Goal: Information Seeking & Learning: Learn about a topic

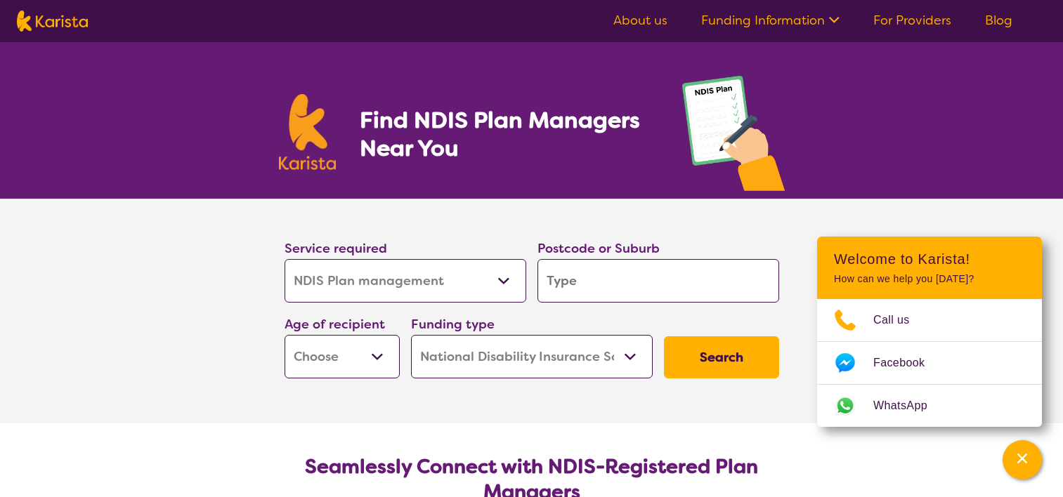
select select "NDIS Plan management"
select select "NDIS"
select select "NDIS Plan management"
select select "NDIS"
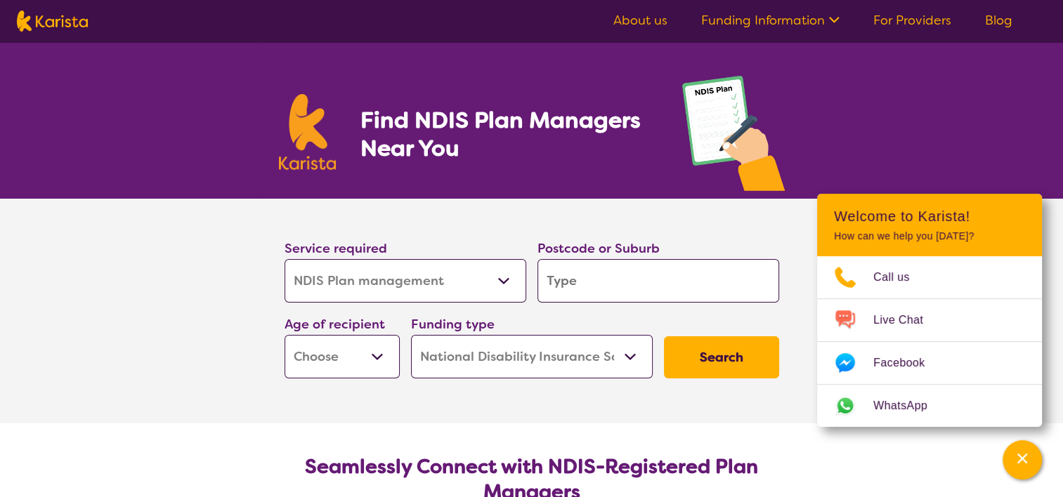
click at [582, 281] on input "search" at bounding box center [658, 281] width 242 height 44
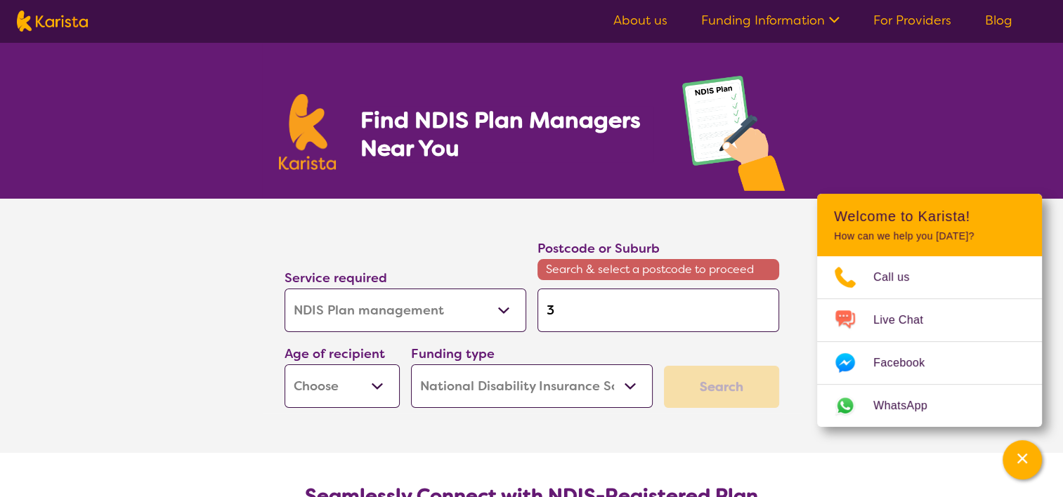
type input "3"
type input "31"
type input "318"
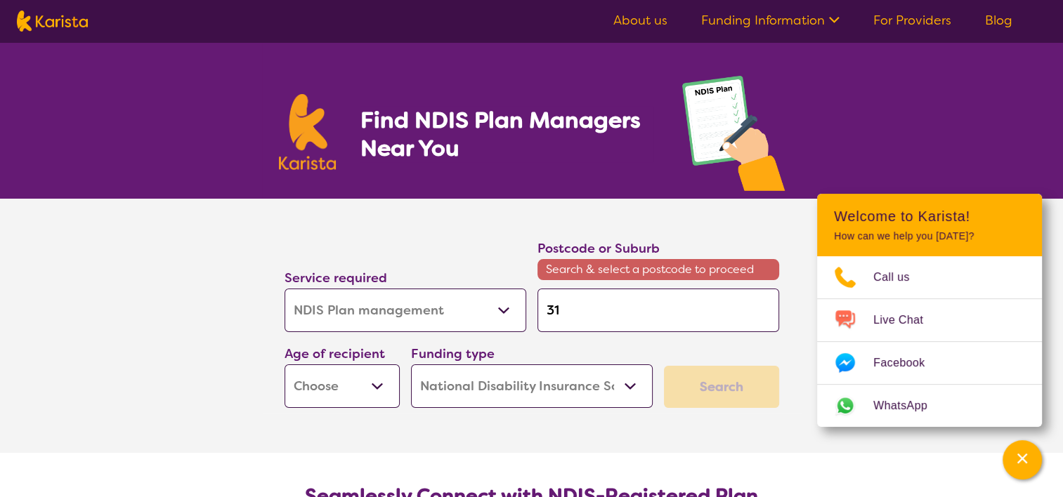
type input "318"
type input "3186"
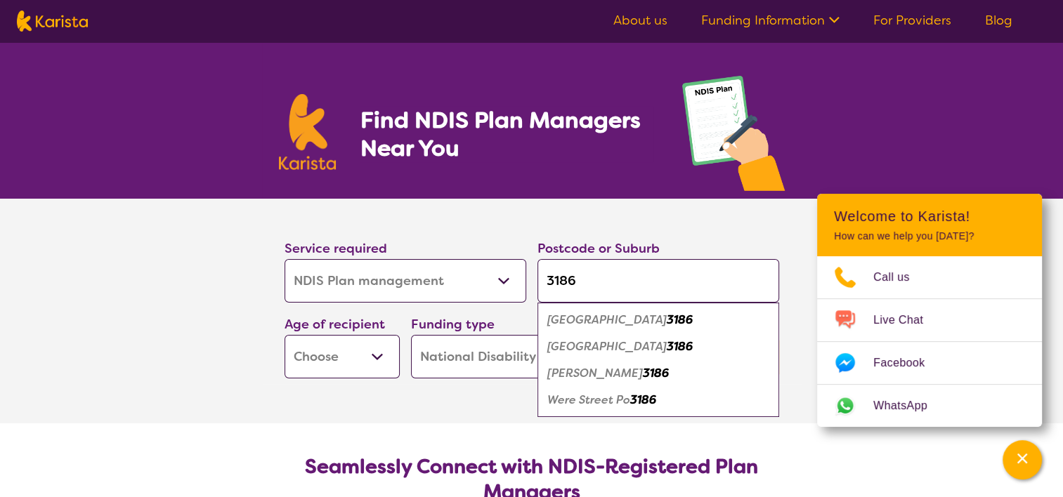
type input "3186"
click at [591, 318] on em "[GEOGRAPHIC_DATA]" at bounding box center [606, 320] width 119 height 15
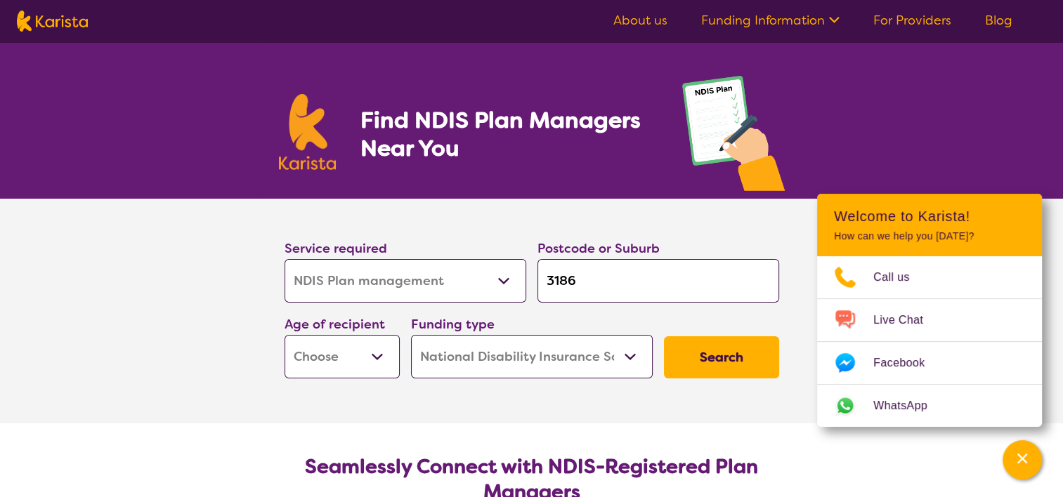
click at [377, 353] on select "Early Childhood - 0 to 9 Child - 10 to 11 Adolescent - 12 to 17 Adult - 18 to 6…" at bounding box center [342, 357] width 115 height 44
select select "AD"
click at [285, 335] on select "Early Childhood - 0 to 9 Child - 10 to 11 Adolescent - 12 to 17 Adult - 18 to 6…" at bounding box center [342, 357] width 115 height 44
select select "AD"
click at [632, 356] on select "Home Care Package (HCP) National Disability Insurance Scheme (NDIS) I don't know" at bounding box center [532, 357] width 242 height 44
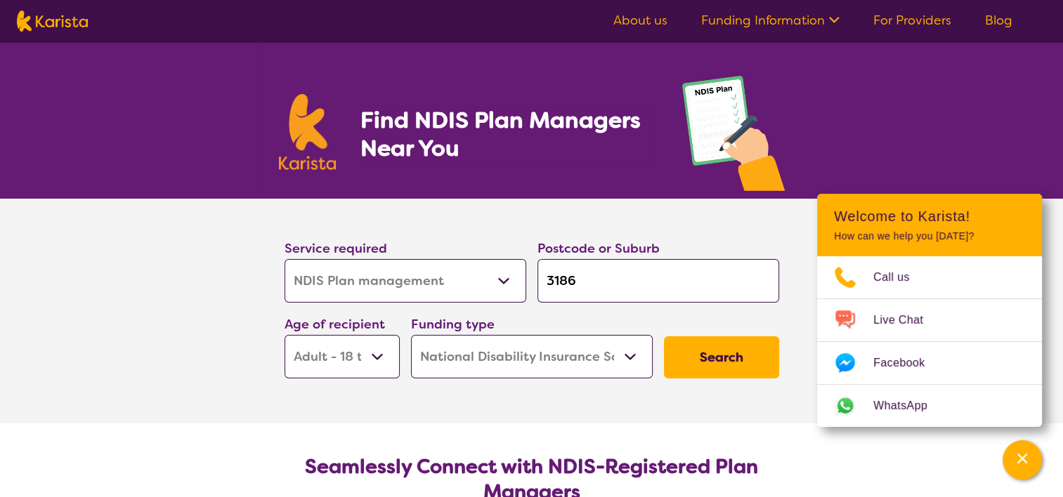
click at [411, 335] on select "Home Care Package (HCP) National Disability Insurance Scheme (NDIS) I don't know" at bounding box center [532, 357] width 242 height 44
click at [713, 354] on button "Search" at bounding box center [721, 358] width 115 height 42
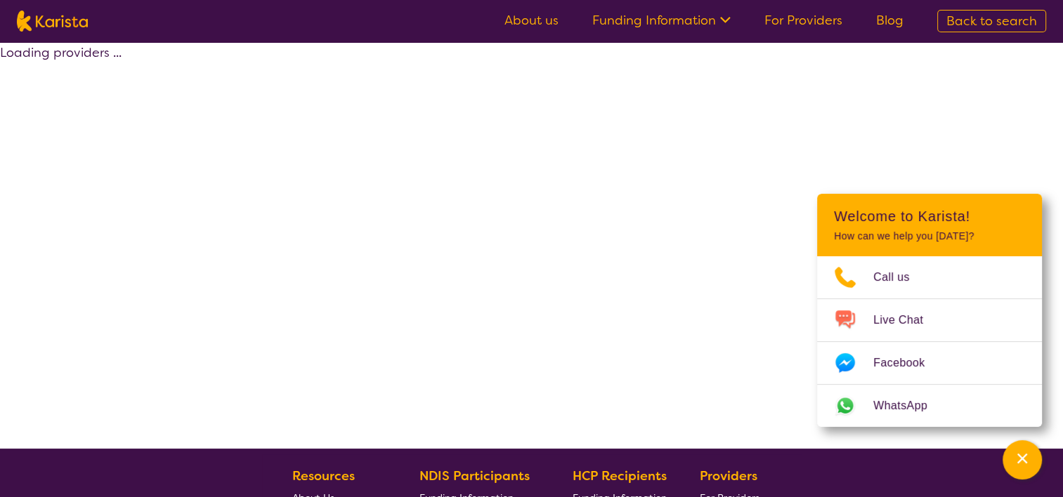
select select "by_score"
